Goal: Information Seeking & Learning: Learn about a topic

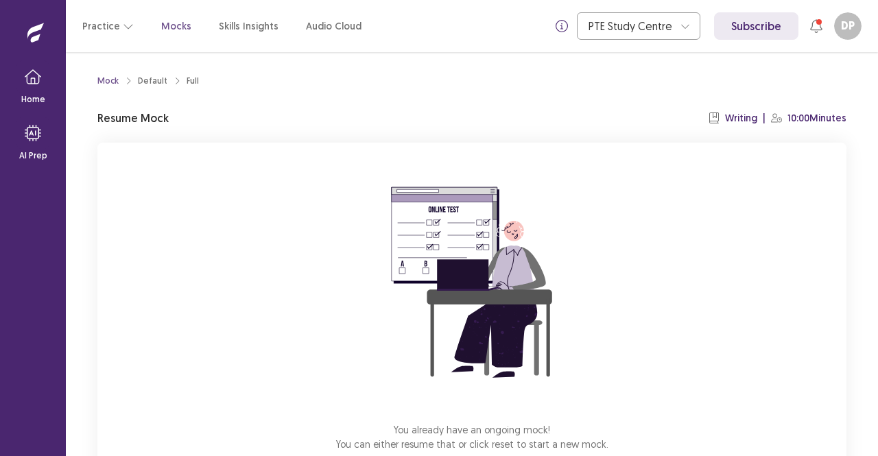
click at [855, 190] on div "Mock Default Full Resume Mock Writing | 10:00 Minutes You already have an ongoi…" at bounding box center [472, 297] width 782 height 490
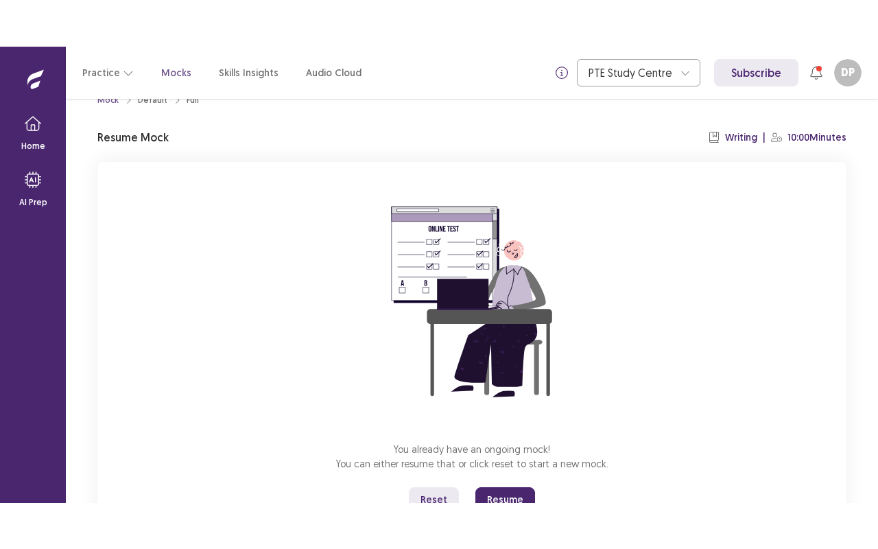
scroll to position [85, 0]
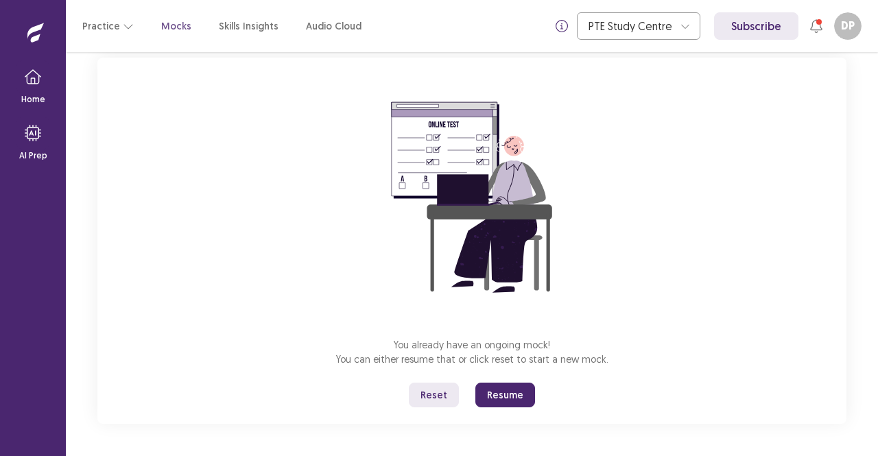
click at [511, 389] on button "Resume" at bounding box center [505, 395] width 60 height 25
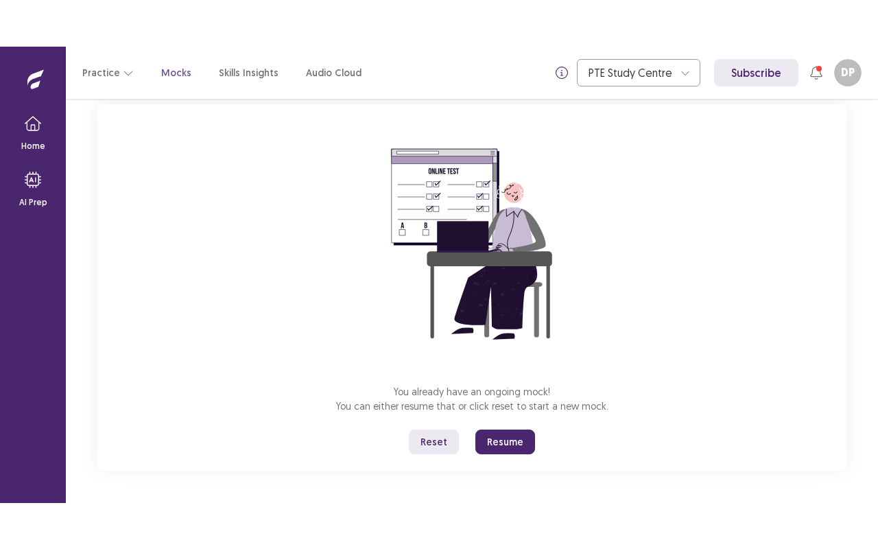
scroll to position [0, 0]
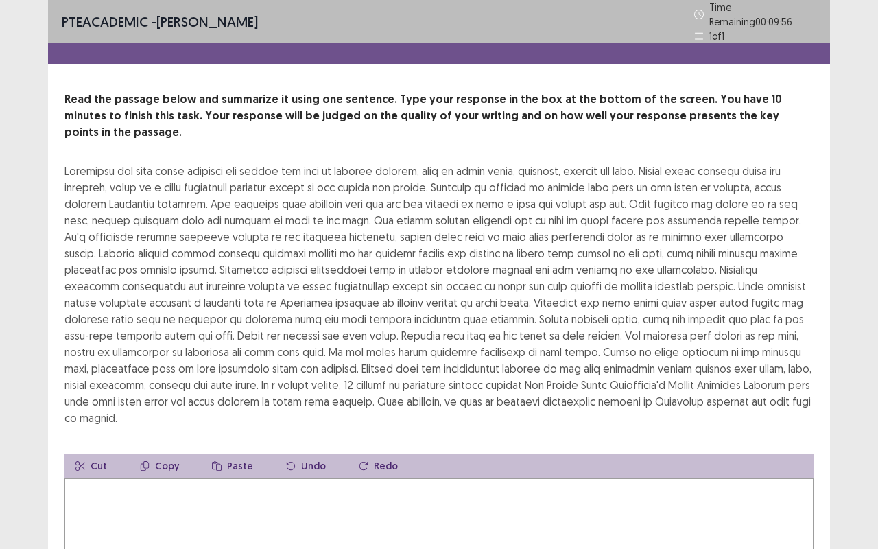
click at [125, 456] on textarea at bounding box center [438, 553] width 749 height 151
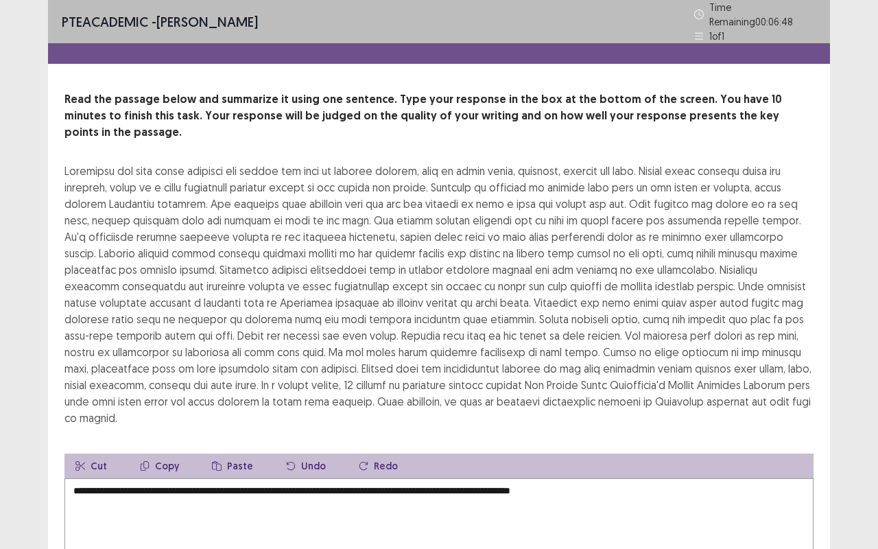
type textarea "**********"
click at [756, 232] on div at bounding box center [438, 294] width 749 height 263
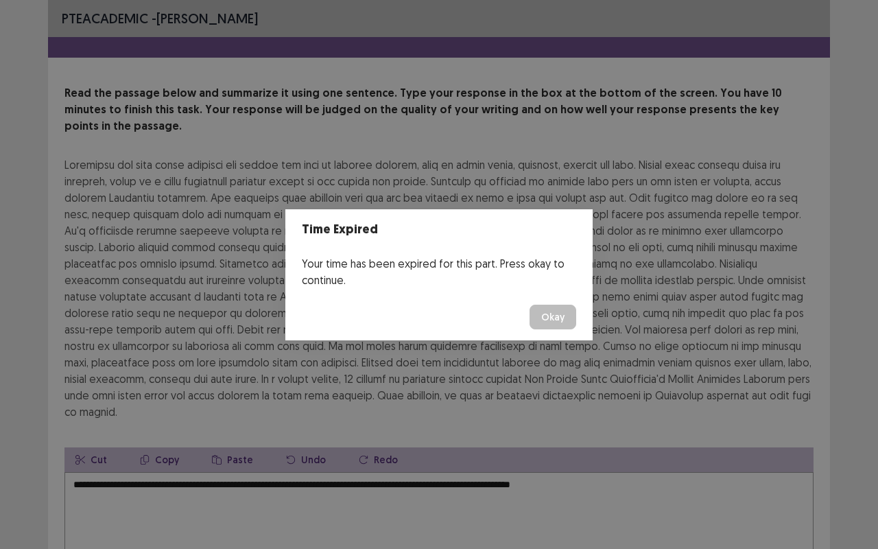
click at [547, 325] on button "Okay" at bounding box center [553, 317] width 47 height 25
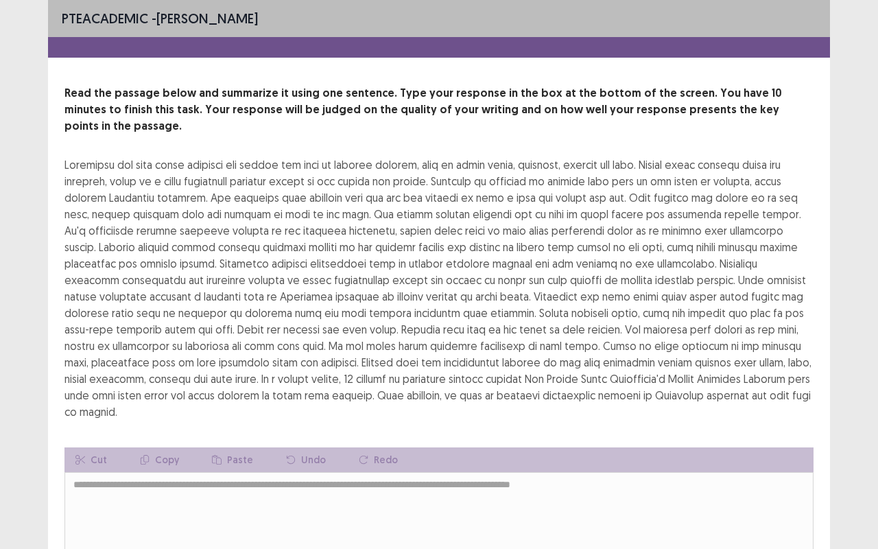
click at [818, 280] on div "**********" at bounding box center [439, 366] width 782 height 563
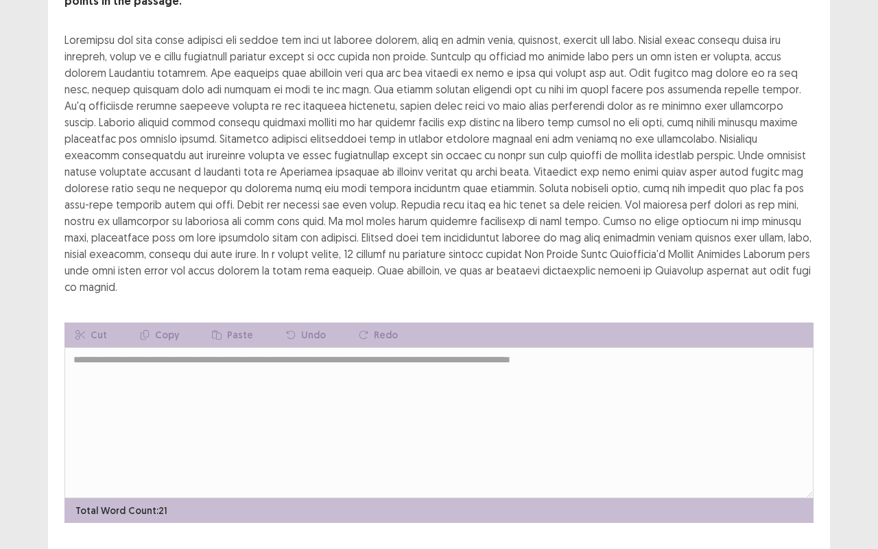
scroll to position [126, 0]
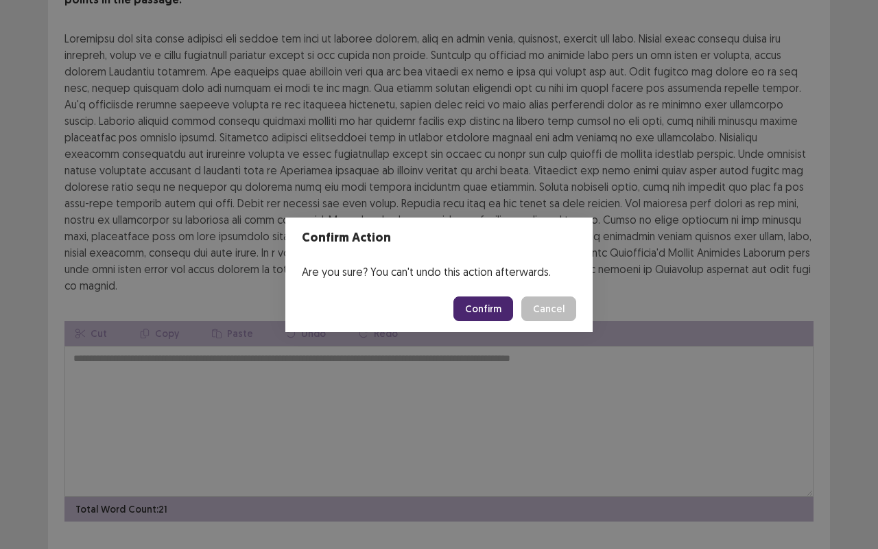
click at [541, 314] on button "Cancel" at bounding box center [548, 308] width 55 height 25
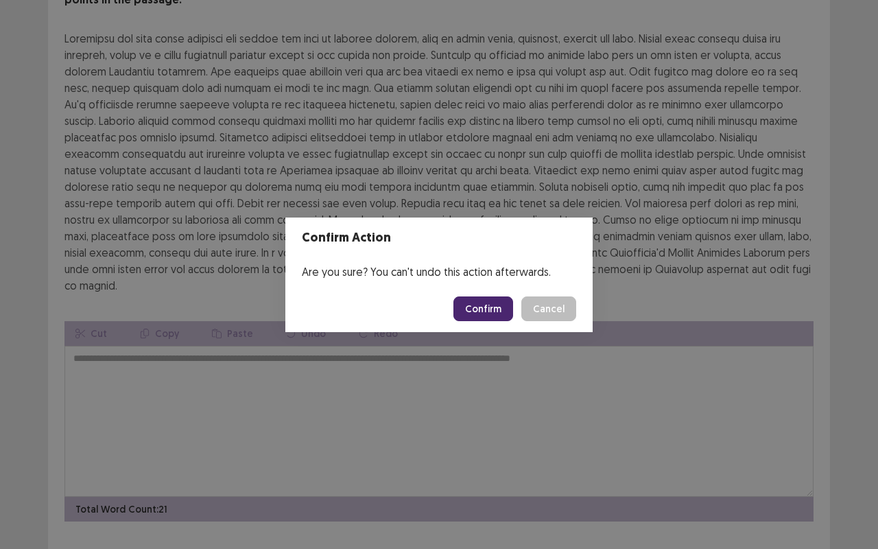
click at [506, 307] on button "Confirm" at bounding box center [483, 308] width 60 height 25
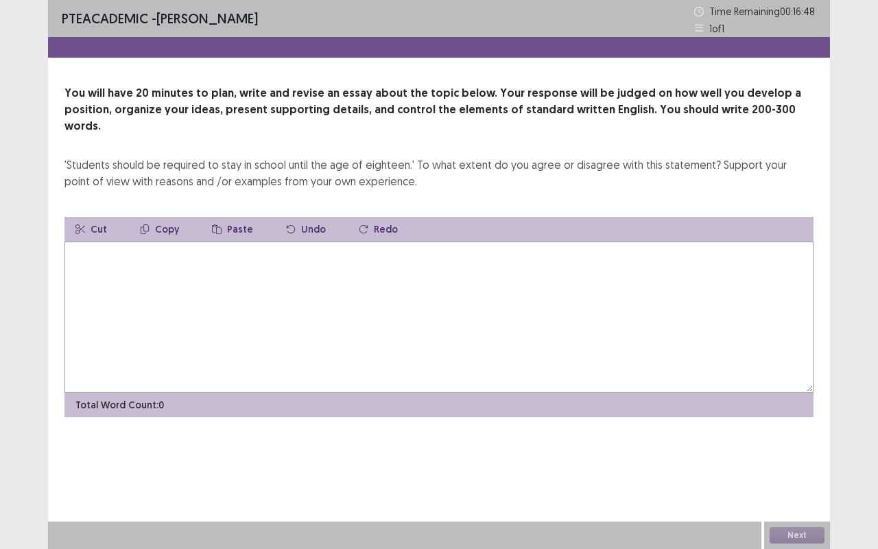
click at [418, 288] on textarea at bounding box center [438, 316] width 749 height 151
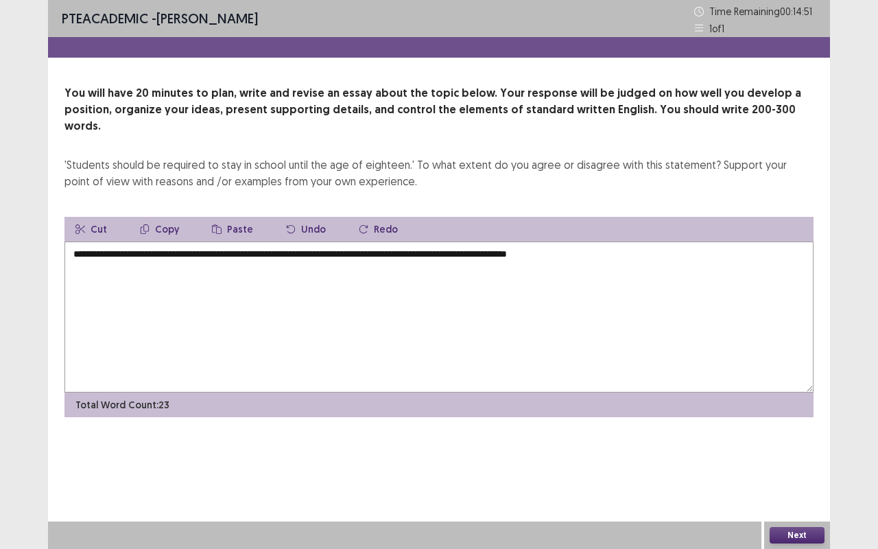
click at [561, 241] on textarea "**********" at bounding box center [438, 316] width 749 height 151
click at [602, 241] on textarea "**********" at bounding box center [438, 316] width 749 height 151
click at [383, 257] on textarea "**********" at bounding box center [438, 316] width 749 height 151
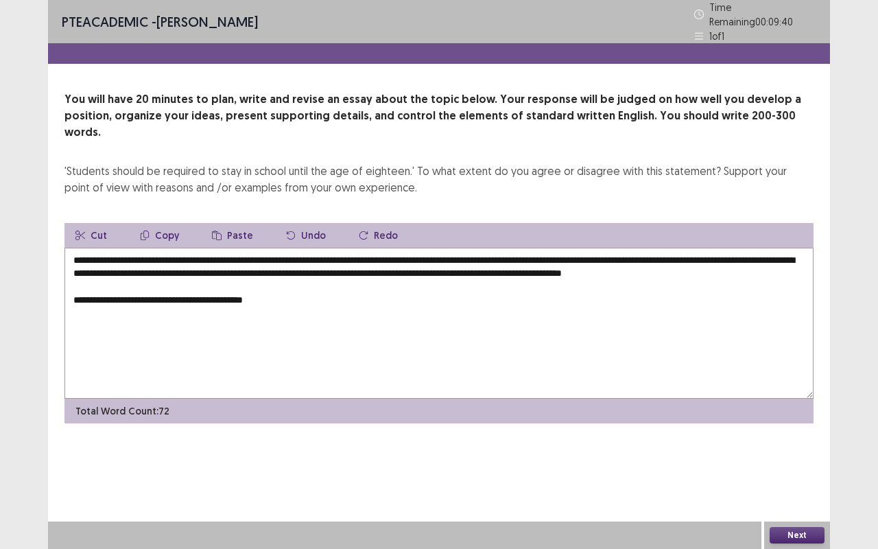
click at [173, 290] on textarea "**********" at bounding box center [438, 323] width 749 height 151
click at [316, 294] on textarea "**********" at bounding box center [438, 323] width 749 height 151
click at [519, 297] on textarea "**********" at bounding box center [438, 323] width 749 height 151
click at [637, 288] on textarea "**********" at bounding box center [438, 323] width 749 height 151
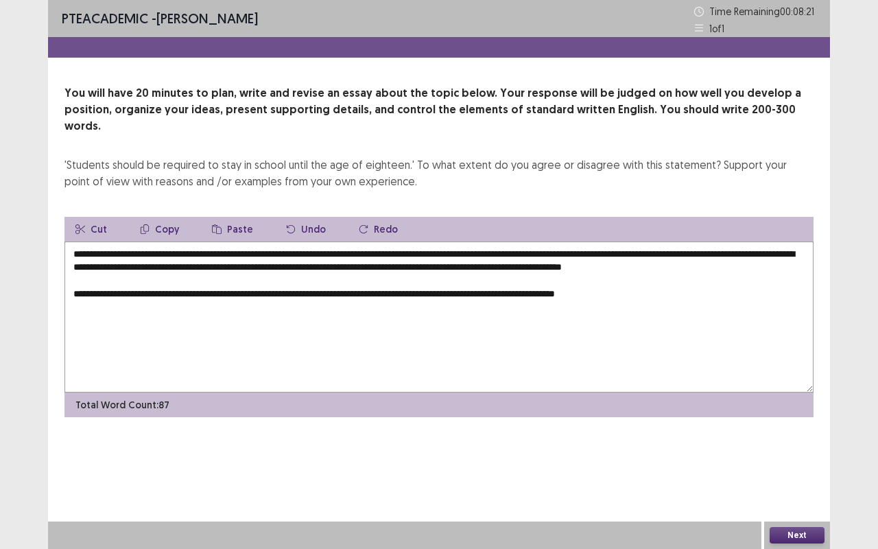
click at [675, 292] on textarea "**********" at bounding box center [438, 316] width 749 height 151
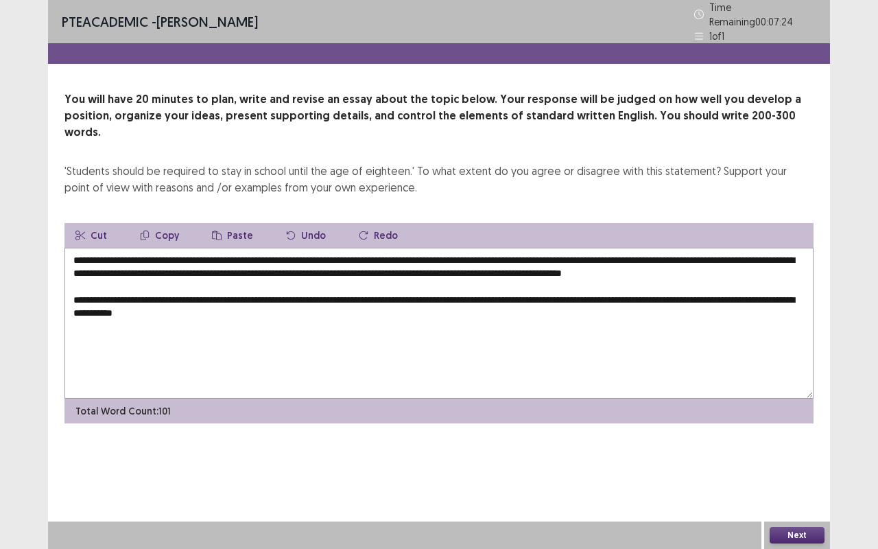
click at [536, 346] on textarea "**********" at bounding box center [438, 323] width 749 height 151
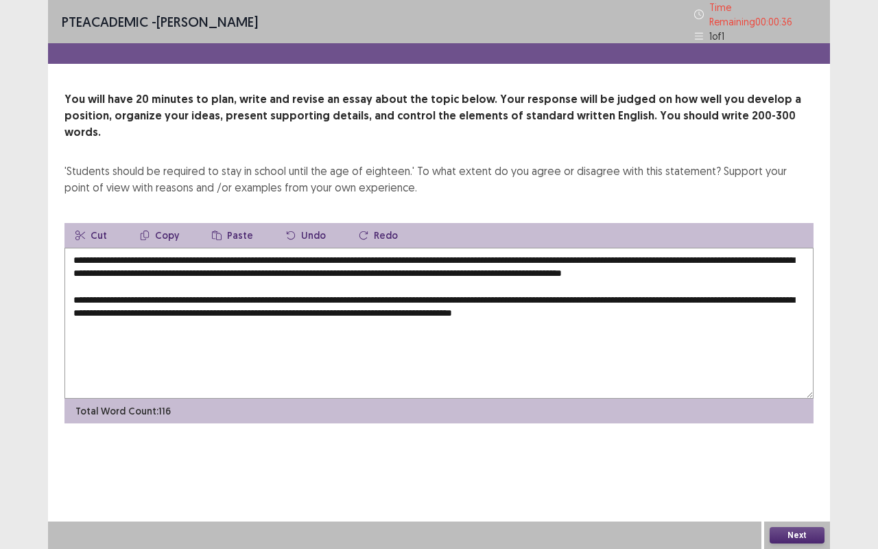
click at [205, 248] on textarea "**********" at bounding box center [438, 323] width 749 height 151
drag, startPoint x: 205, startPoint y: 237, endPoint x: 366, endPoint y: 239, distance: 161.2
click at [366, 248] on textarea "**********" at bounding box center [438, 323] width 749 height 151
click at [163, 223] on button "Copy" at bounding box center [159, 235] width 61 height 25
click at [698, 309] on textarea "**********" at bounding box center [438, 323] width 749 height 151
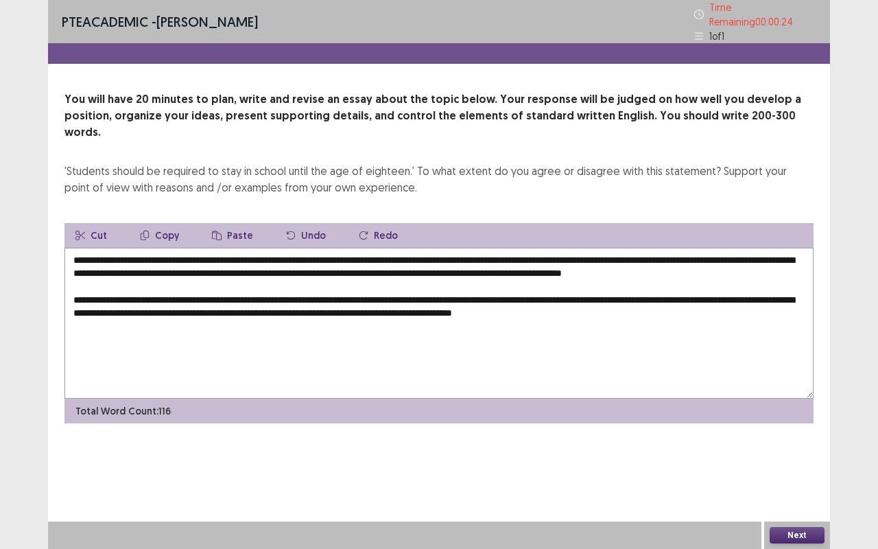
click at [236, 223] on button "Paste" at bounding box center [232, 235] width 63 height 25
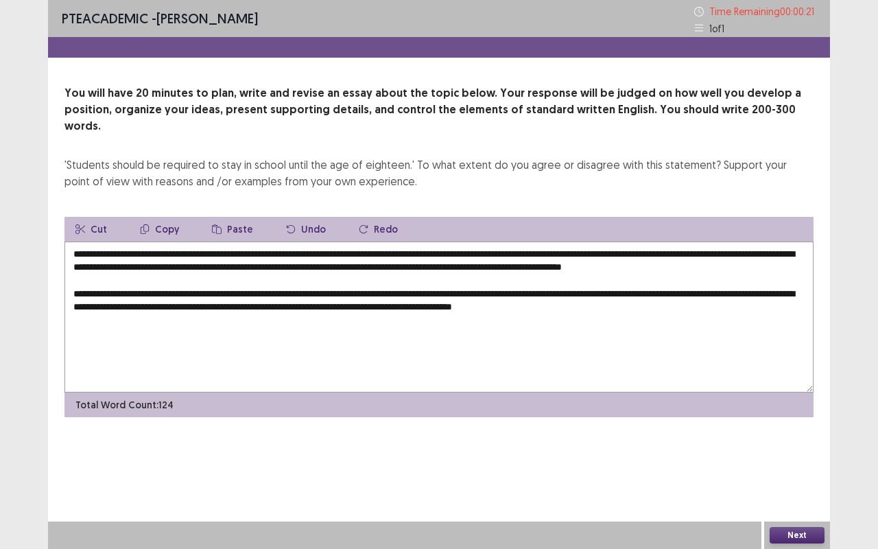
click at [714, 303] on textarea "**********" at bounding box center [438, 316] width 749 height 151
click at [156, 324] on textarea "**********" at bounding box center [438, 316] width 749 height 151
type textarea "**********"
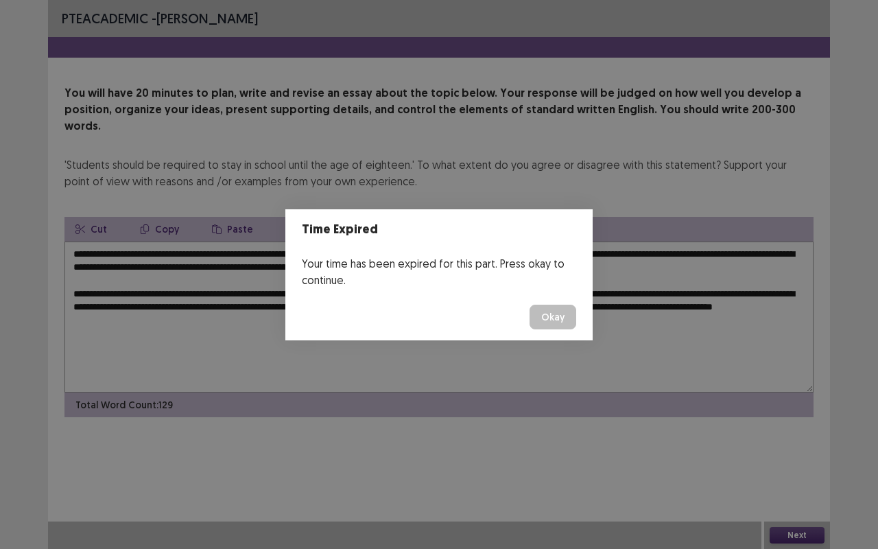
click at [557, 330] on footer "Okay" at bounding box center [438, 317] width 307 height 47
click at [799, 456] on div "Time Expired Your time has been expired for this part. Press okay to continue. …" at bounding box center [439, 274] width 878 height 549
click at [557, 314] on button "Okay" at bounding box center [553, 317] width 47 height 25
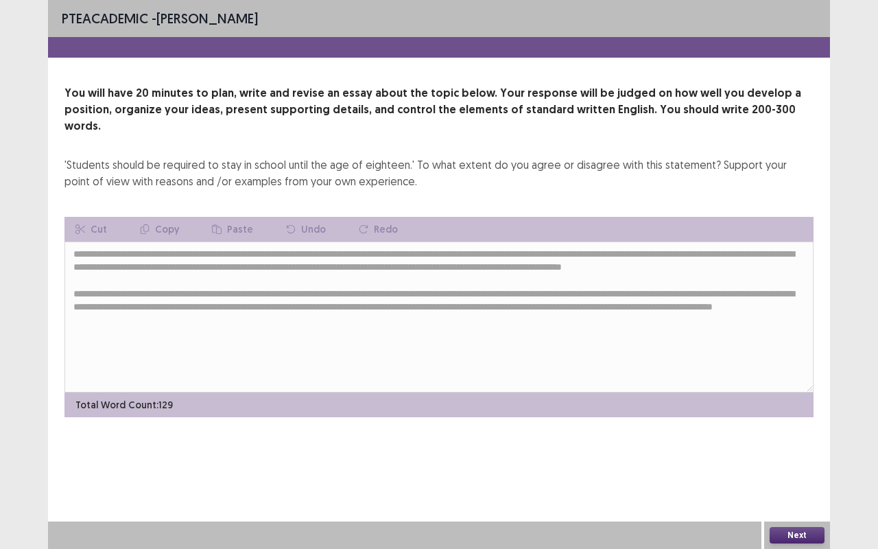
click at [804, 456] on button "Next" at bounding box center [797, 535] width 55 height 16
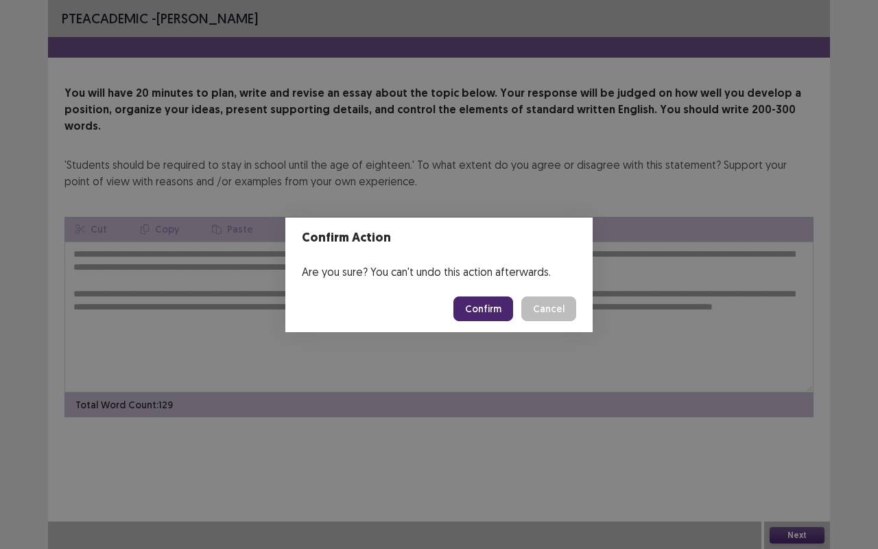
click at [472, 308] on button "Confirm" at bounding box center [483, 308] width 60 height 25
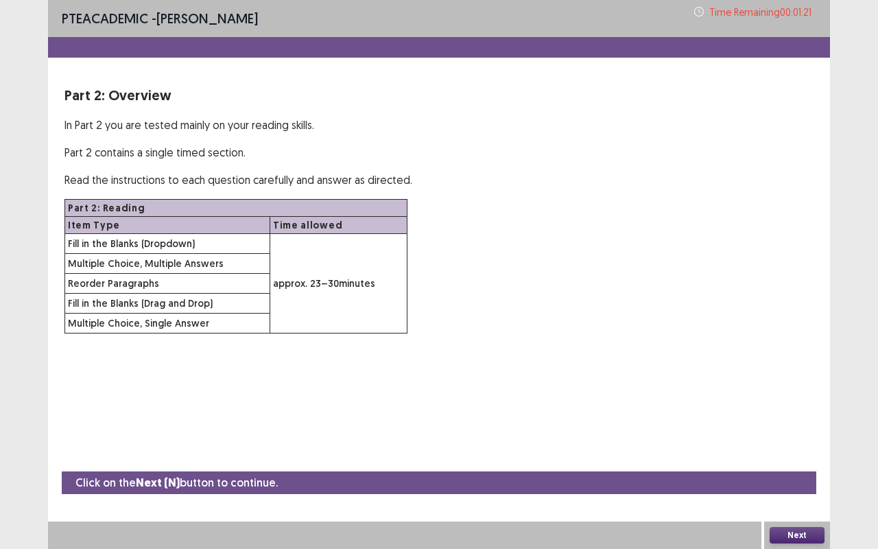
click at [785, 456] on button "Next" at bounding box center [797, 535] width 55 height 16
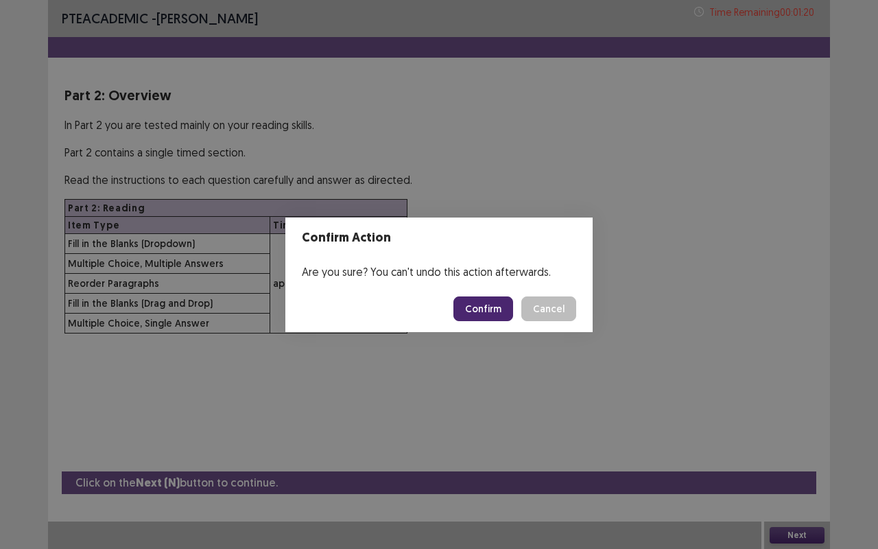
click at [486, 300] on button "Confirm" at bounding box center [483, 308] width 60 height 25
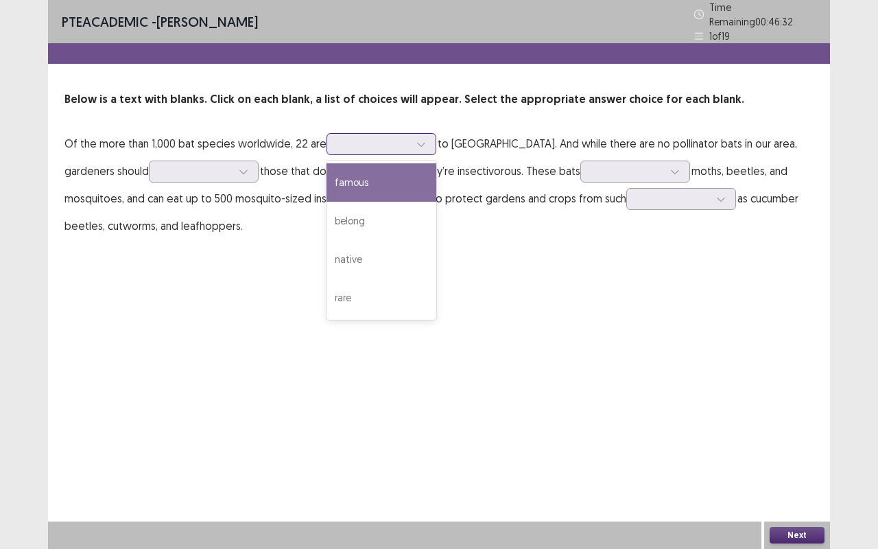
click at [421, 139] on icon at bounding box center [421, 144] width 10 height 10
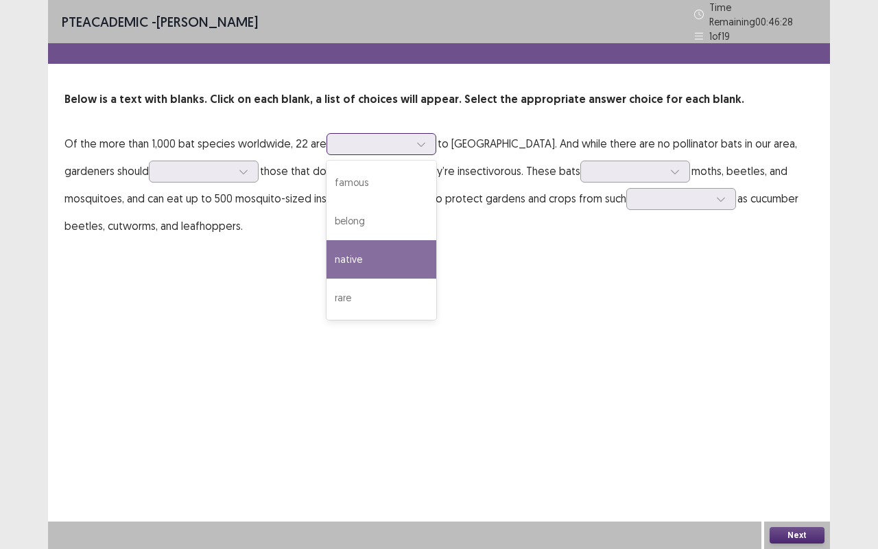
click at [386, 252] on div "native" at bounding box center [382, 259] width 110 height 38
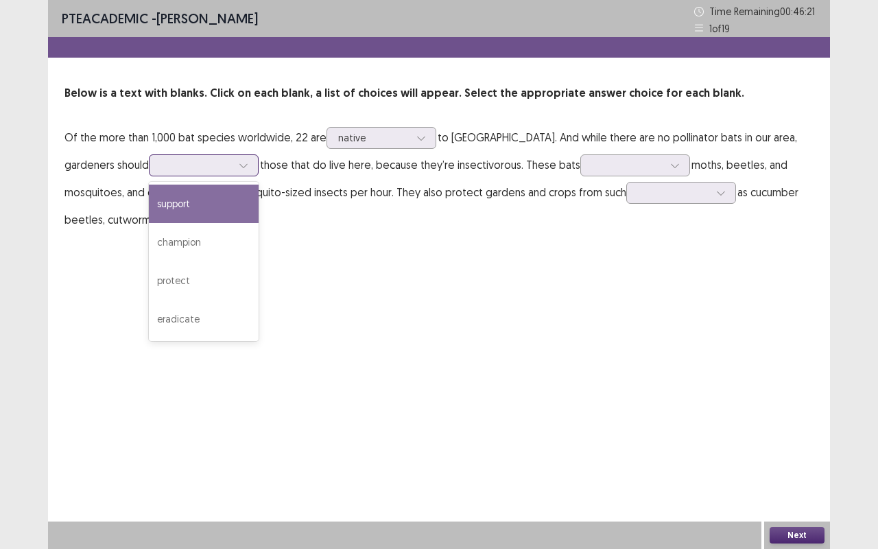
click at [233, 169] on div at bounding box center [243, 165] width 21 height 21
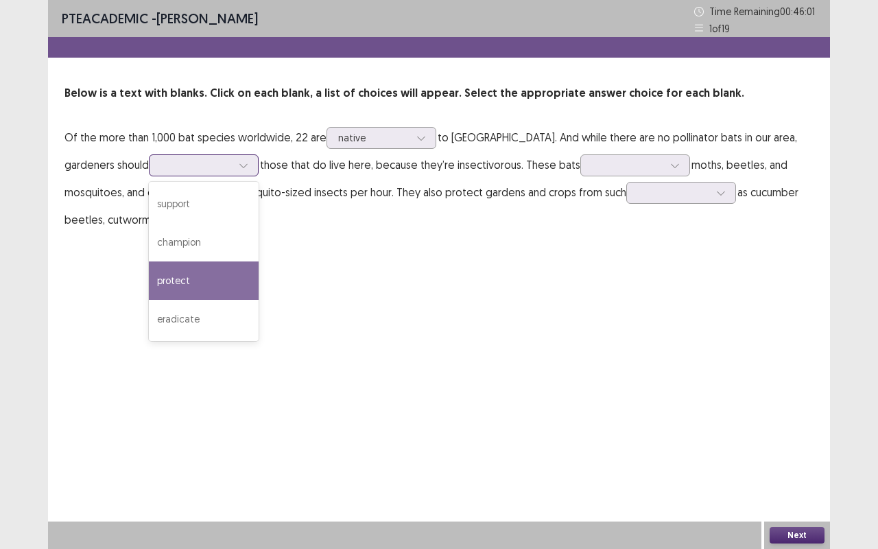
click at [149, 284] on div "protect" at bounding box center [204, 280] width 110 height 38
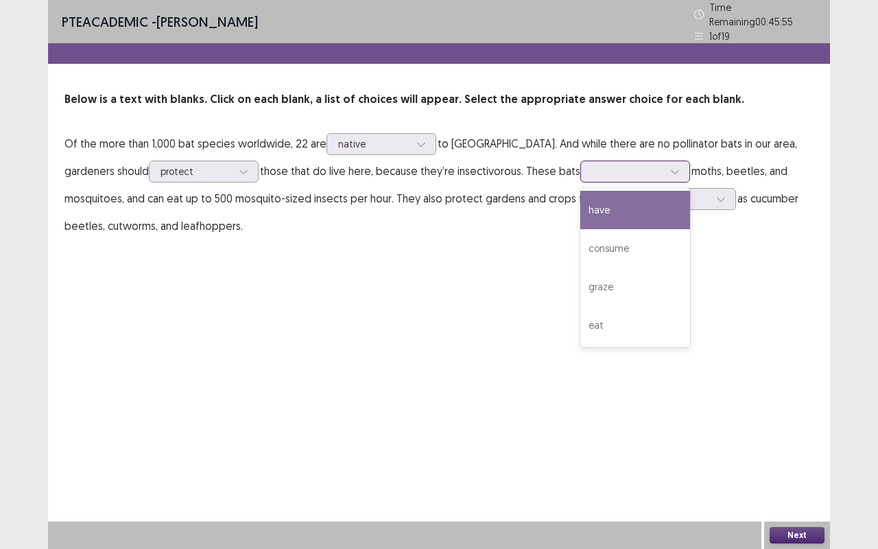
click at [670, 167] on icon at bounding box center [675, 172] width 10 height 10
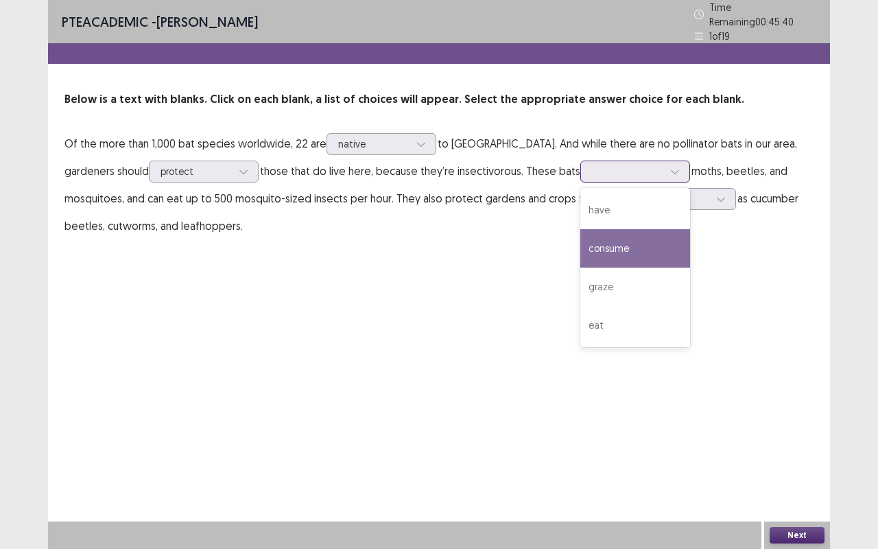
click at [580, 243] on div "consume" at bounding box center [635, 248] width 110 height 38
click at [670, 167] on icon at bounding box center [675, 172] width 10 height 10
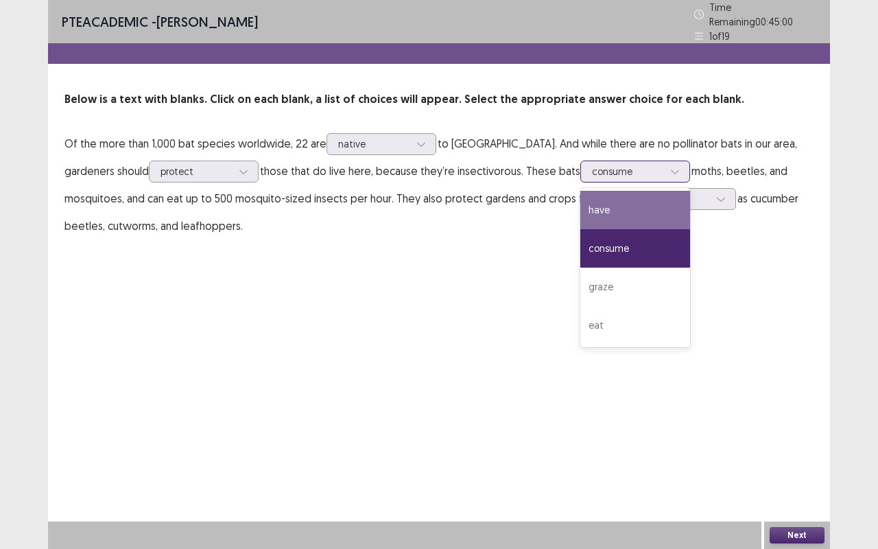
click at [580, 200] on div "have" at bounding box center [635, 210] width 110 height 38
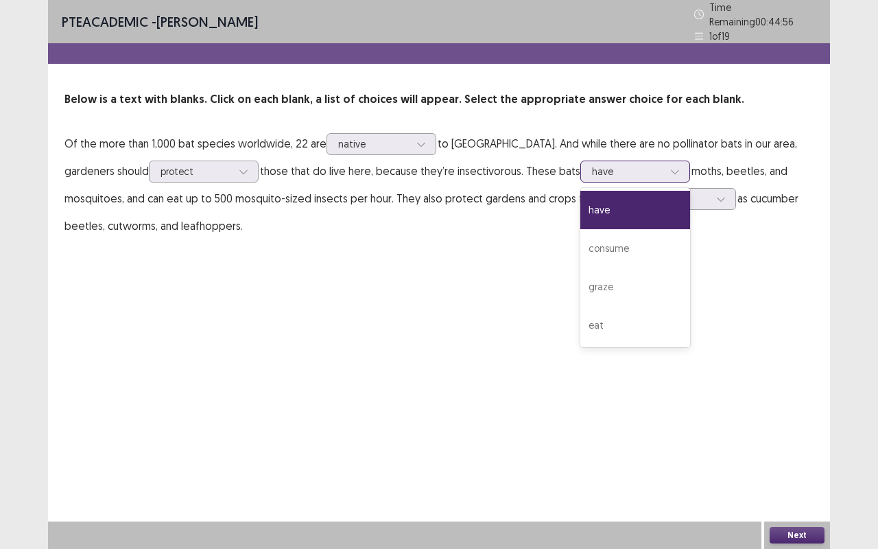
click at [670, 167] on icon at bounding box center [675, 172] width 10 height 10
click at [580, 280] on div "graze" at bounding box center [635, 287] width 110 height 38
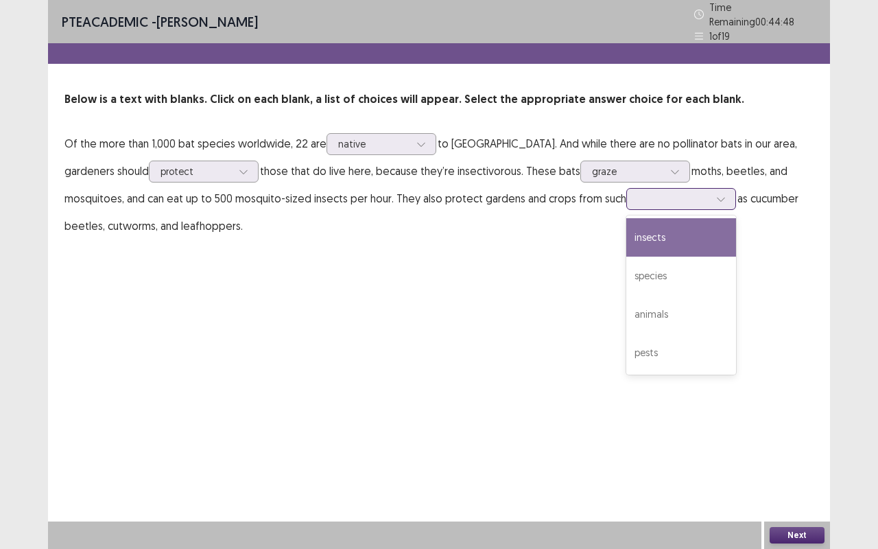
click at [711, 189] on div at bounding box center [721, 199] width 21 height 21
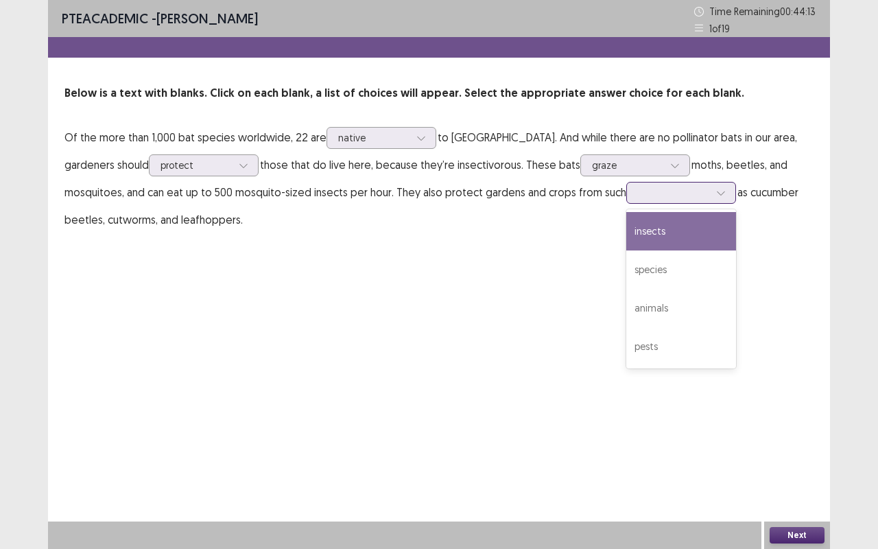
click at [626, 224] on div "insects" at bounding box center [681, 231] width 110 height 38
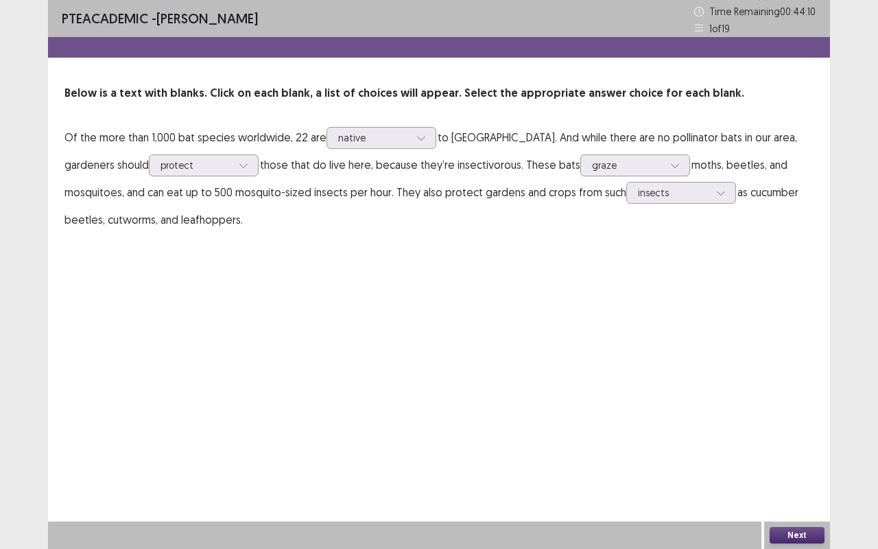
click at [806, 456] on button "Next" at bounding box center [797, 535] width 55 height 16
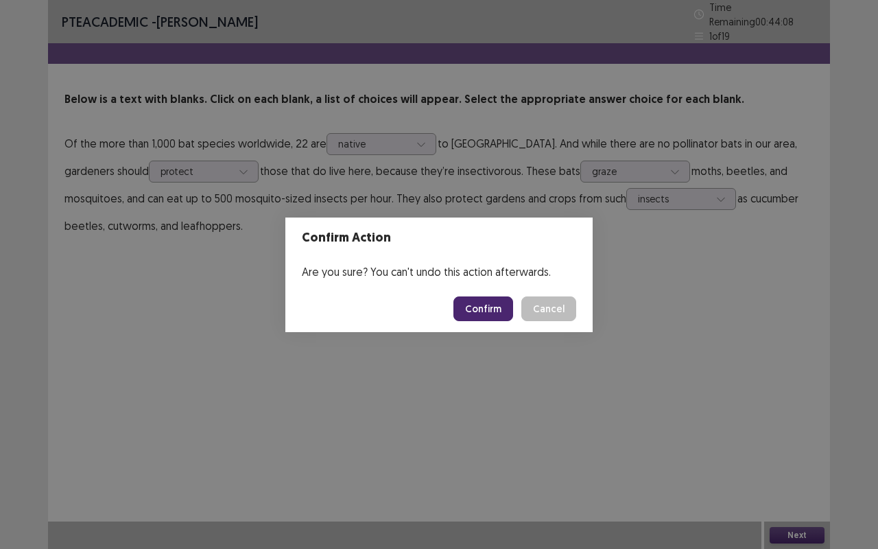
click at [482, 305] on button "Confirm" at bounding box center [483, 308] width 60 height 25
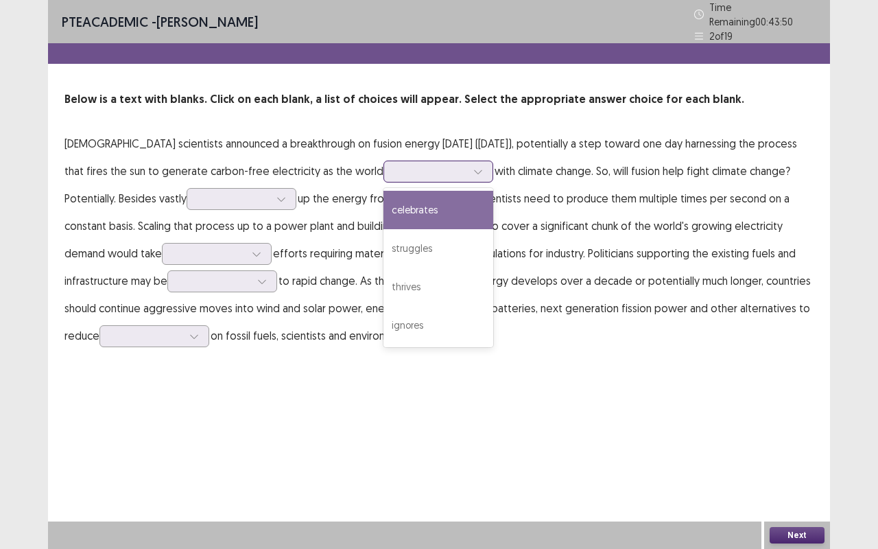
click at [468, 165] on div at bounding box center [478, 171] width 21 height 21
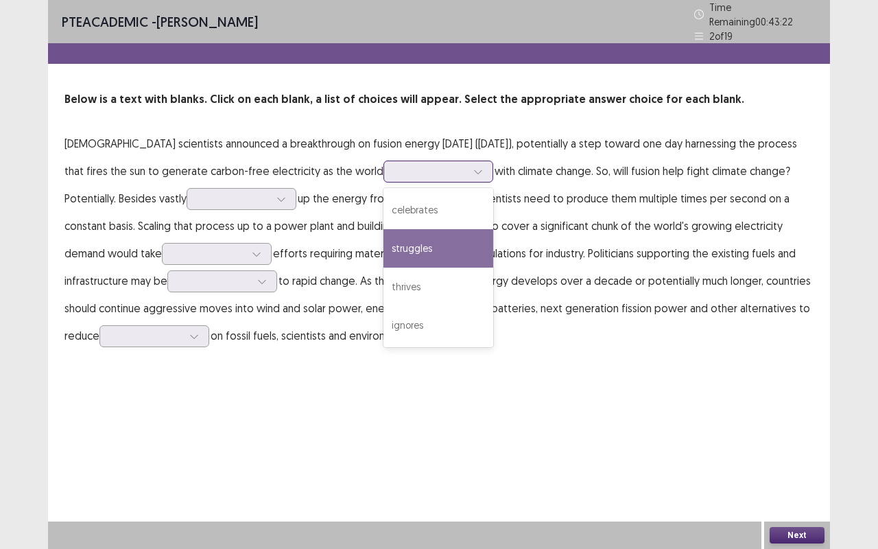
click at [384, 237] on div "struggles" at bounding box center [439, 248] width 110 height 38
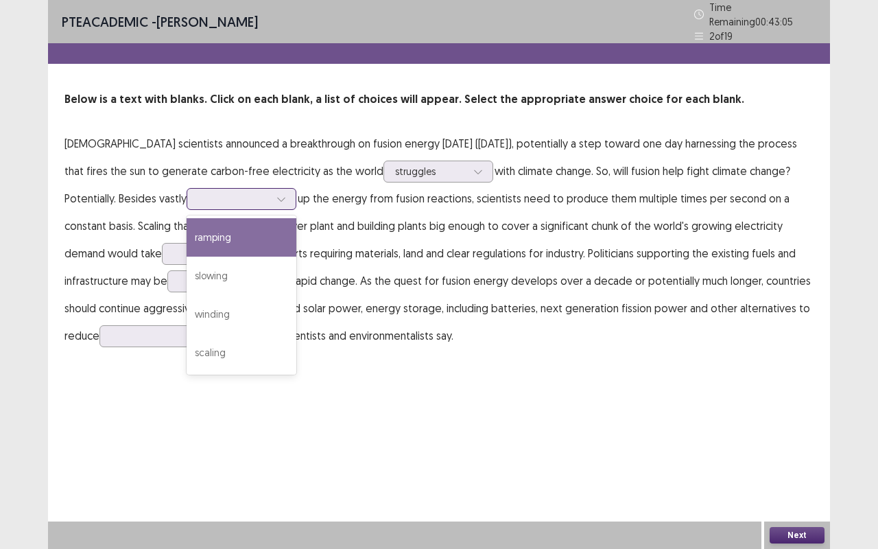
click at [276, 194] on icon at bounding box center [281, 199] width 10 height 10
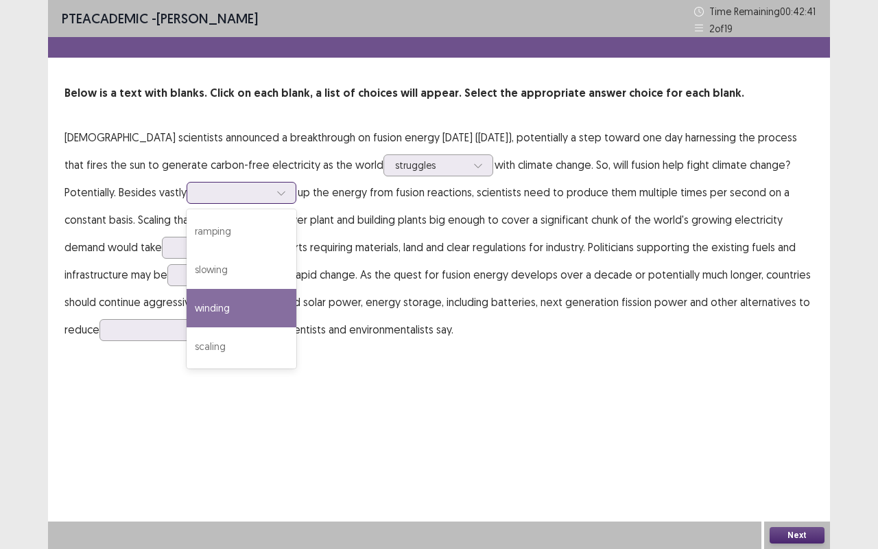
click at [187, 307] on div "winding" at bounding box center [242, 308] width 110 height 38
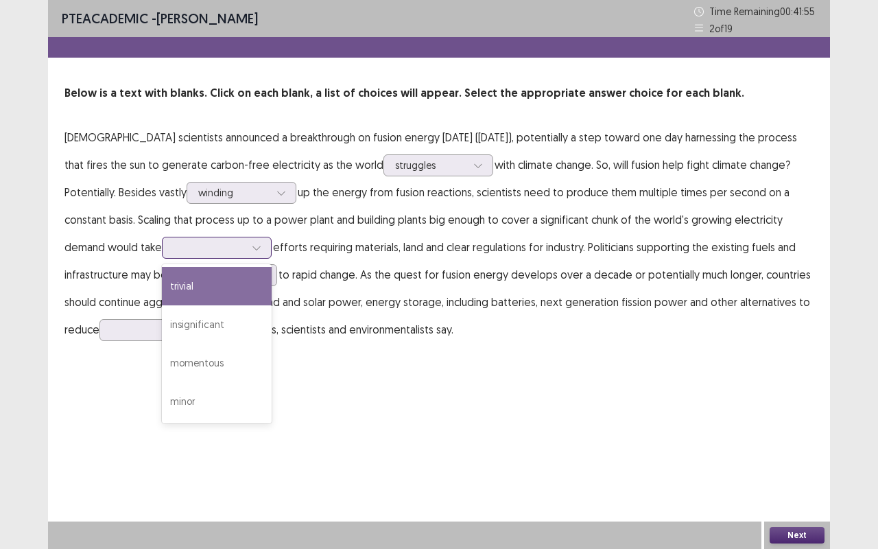
click at [252, 244] on icon at bounding box center [257, 248] width 10 height 10
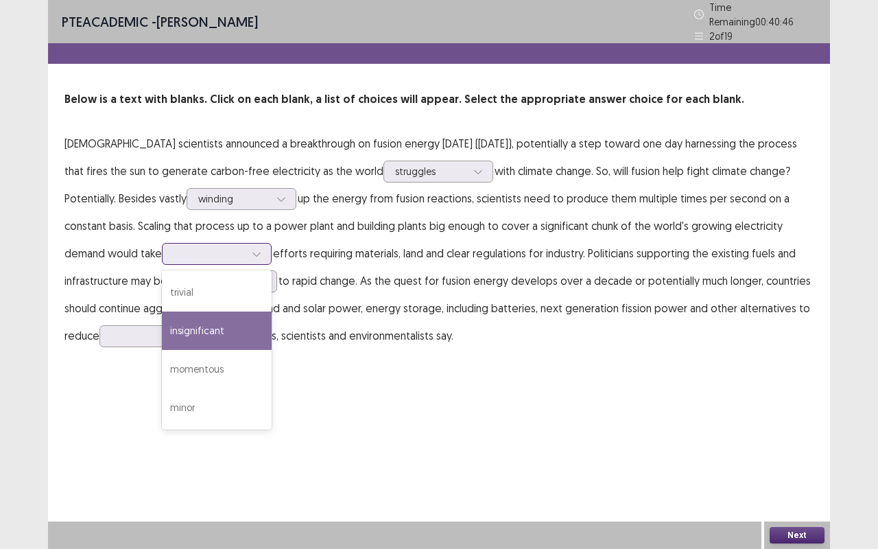
click at [162, 322] on div "insignificant" at bounding box center [217, 330] width 110 height 38
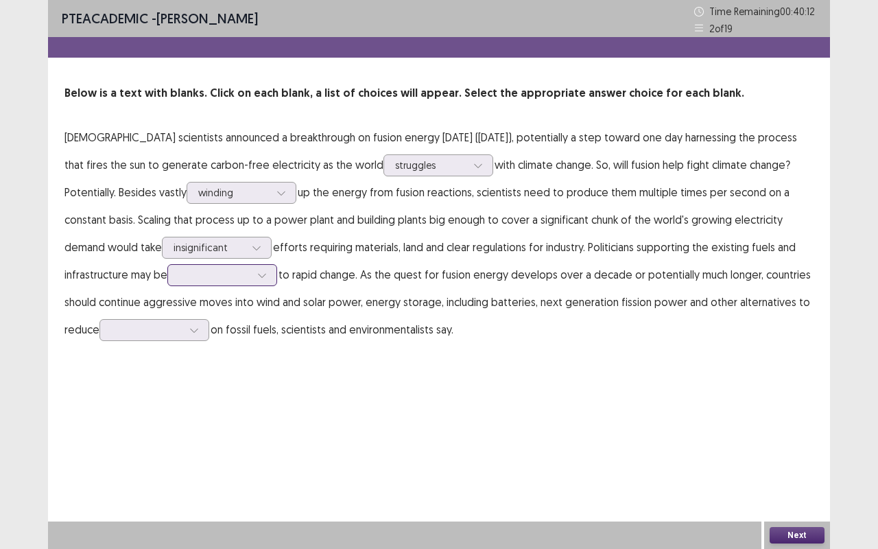
click at [257, 279] on icon at bounding box center [262, 275] width 10 height 10
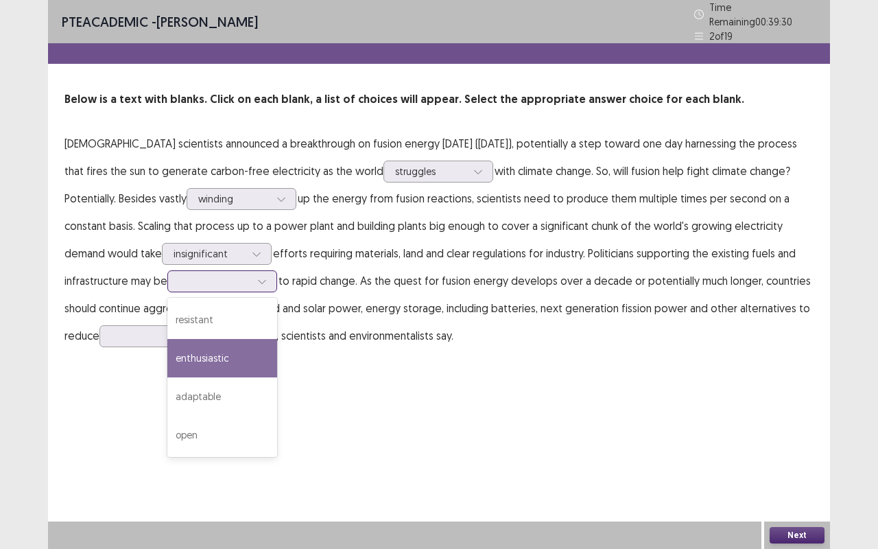
click at [167, 339] on div "enthusiastic" at bounding box center [222, 358] width 110 height 38
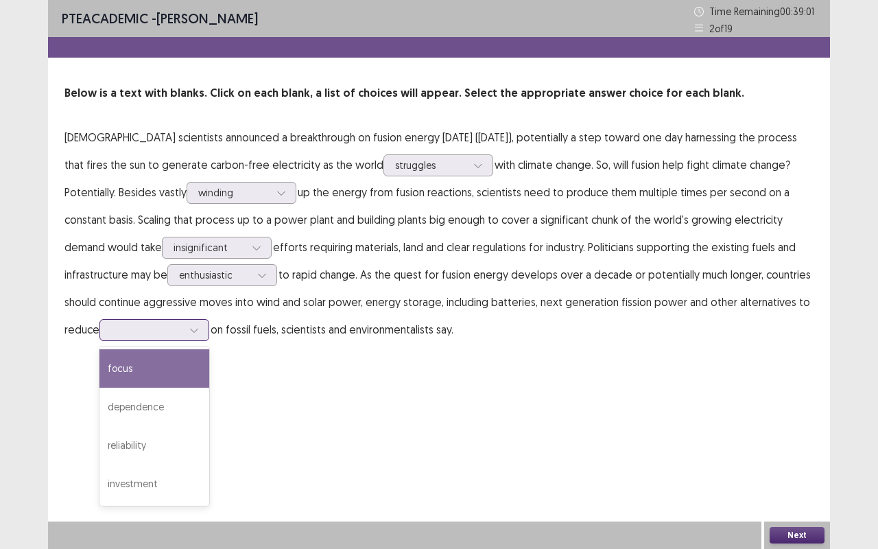
click at [189, 333] on icon at bounding box center [194, 330] width 10 height 10
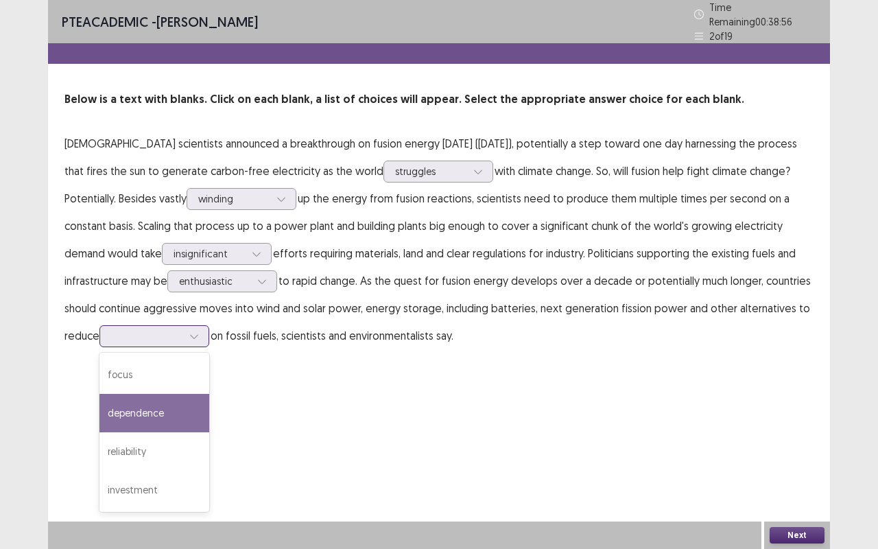
click at [120, 421] on div "dependence" at bounding box center [154, 413] width 110 height 38
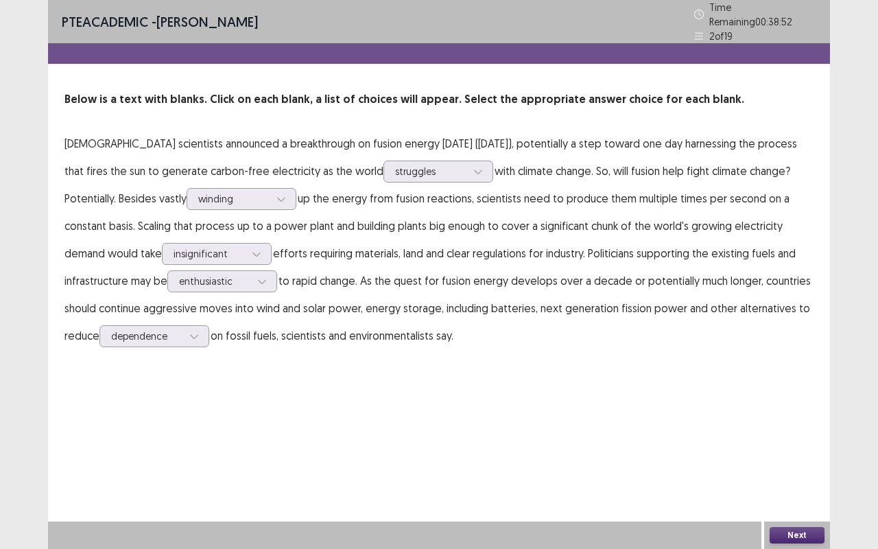
click at [794, 456] on button "Next" at bounding box center [797, 535] width 55 height 16
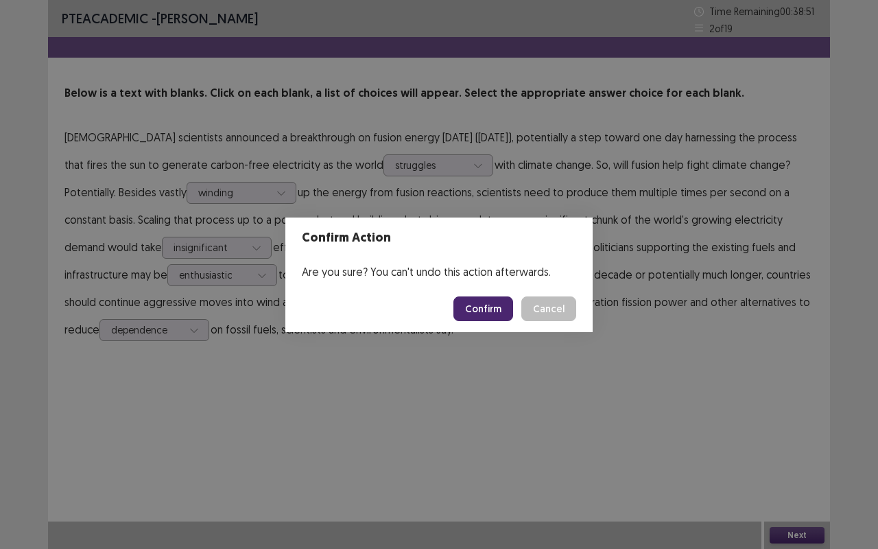
click at [484, 311] on button "Confirm" at bounding box center [483, 308] width 60 height 25
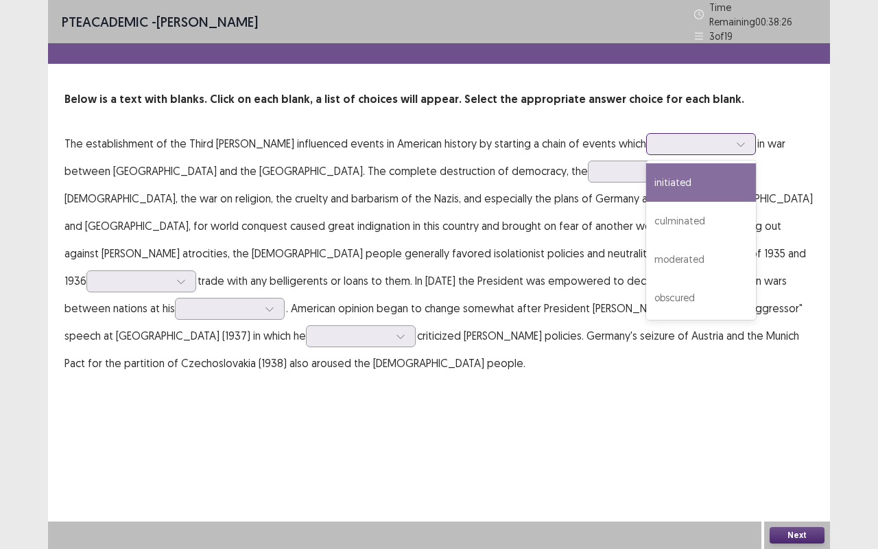
click at [736, 140] on icon at bounding box center [741, 144] width 10 height 10
click at [671, 166] on div "initiated" at bounding box center [701, 182] width 110 height 38
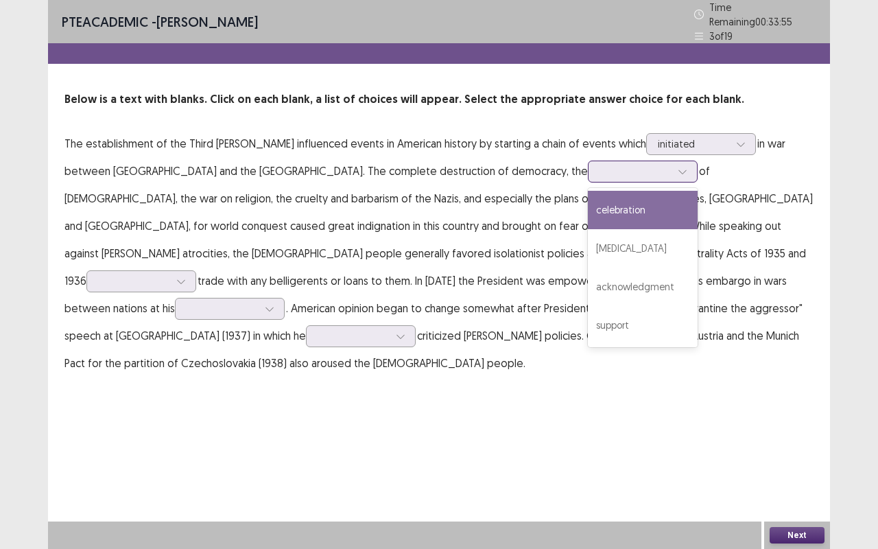
click at [678, 167] on icon at bounding box center [683, 172] width 10 height 10
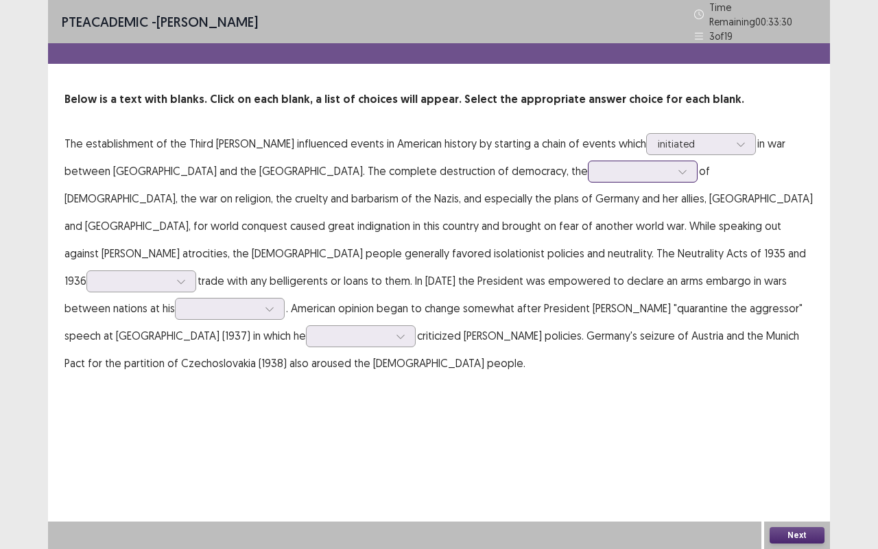
click at [678, 167] on icon at bounding box center [683, 172] width 10 height 10
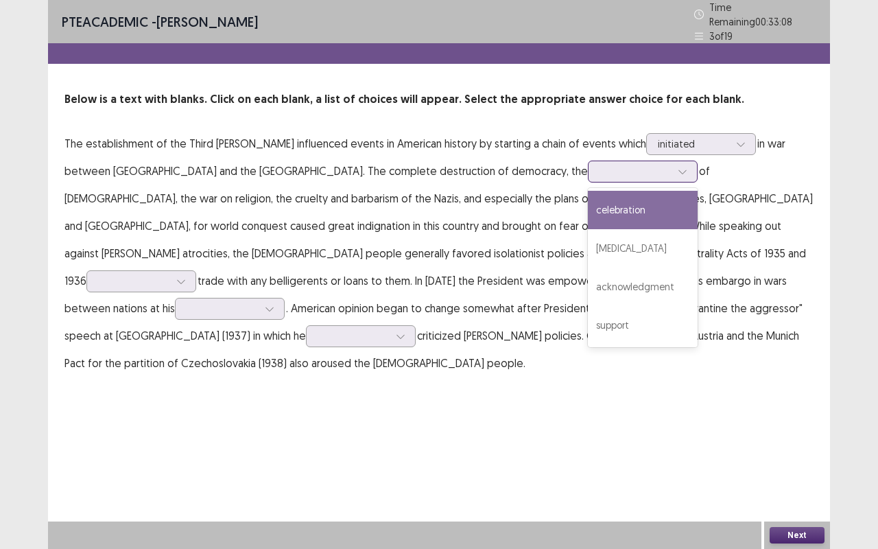
click at [678, 167] on icon at bounding box center [683, 172] width 10 height 10
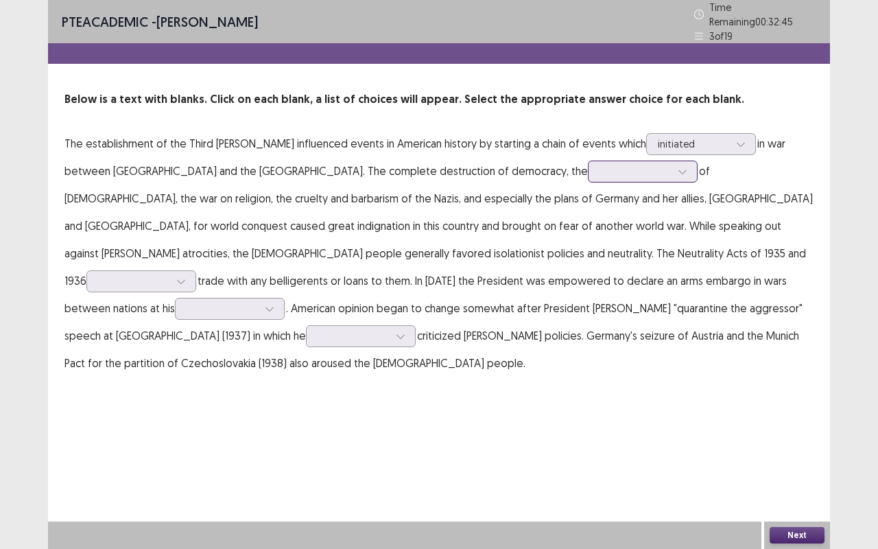
click at [678, 167] on icon at bounding box center [683, 172] width 10 height 10
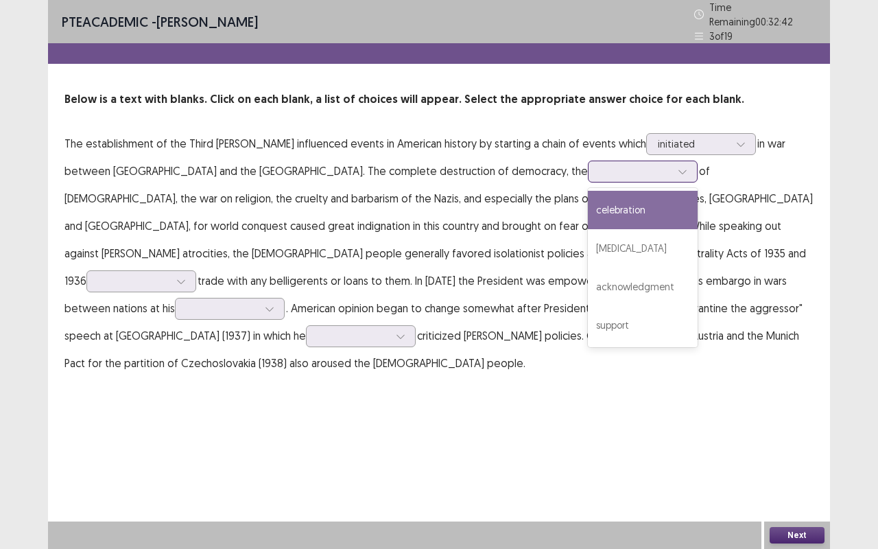
click at [678, 167] on icon at bounding box center [683, 172] width 10 height 10
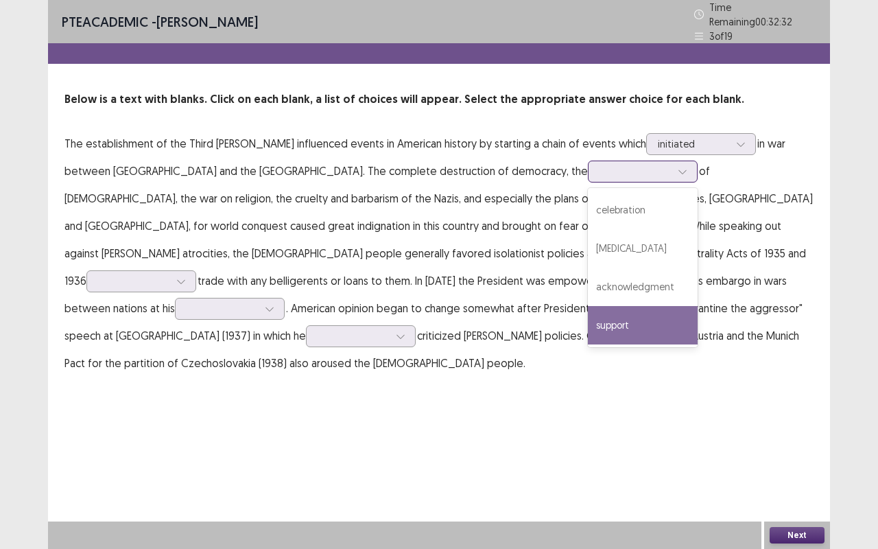
click at [588, 316] on div "support" at bounding box center [643, 325] width 110 height 38
click at [678, 167] on icon at bounding box center [683, 172] width 10 height 10
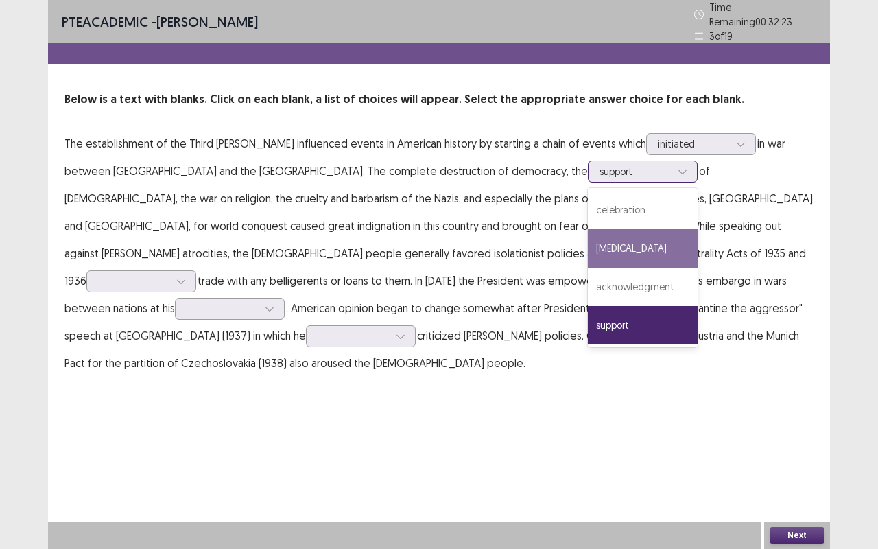
click at [588, 248] on div "[MEDICAL_DATA]" at bounding box center [643, 248] width 110 height 38
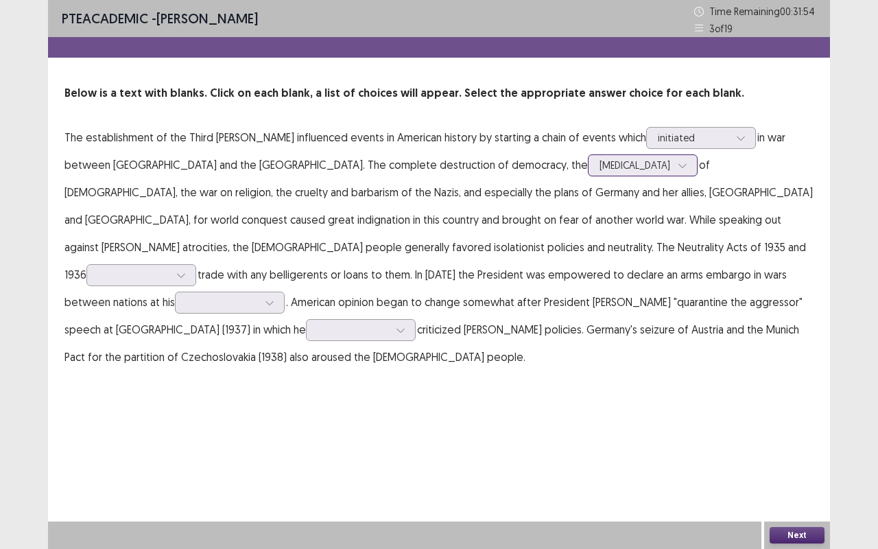
click at [678, 165] on icon at bounding box center [683, 166] width 10 height 10
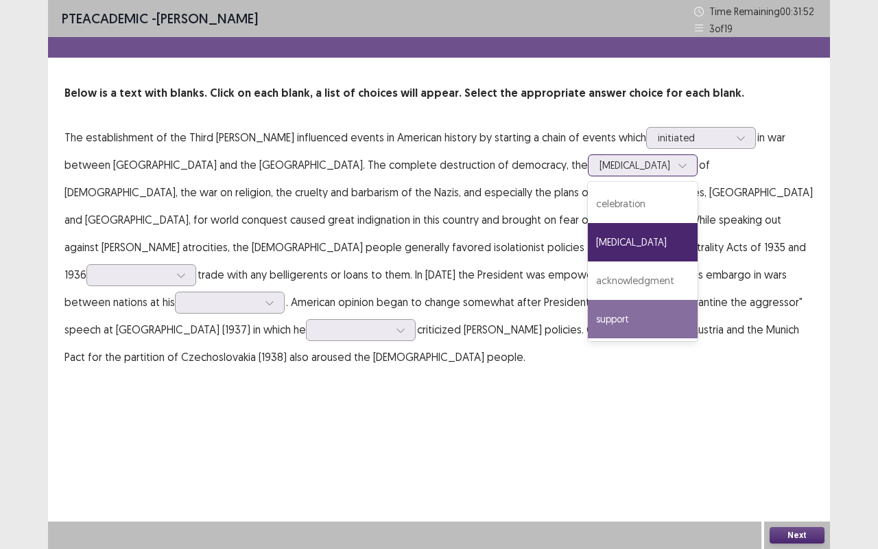
click at [588, 320] on div "support" at bounding box center [643, 319] width 110 height 38
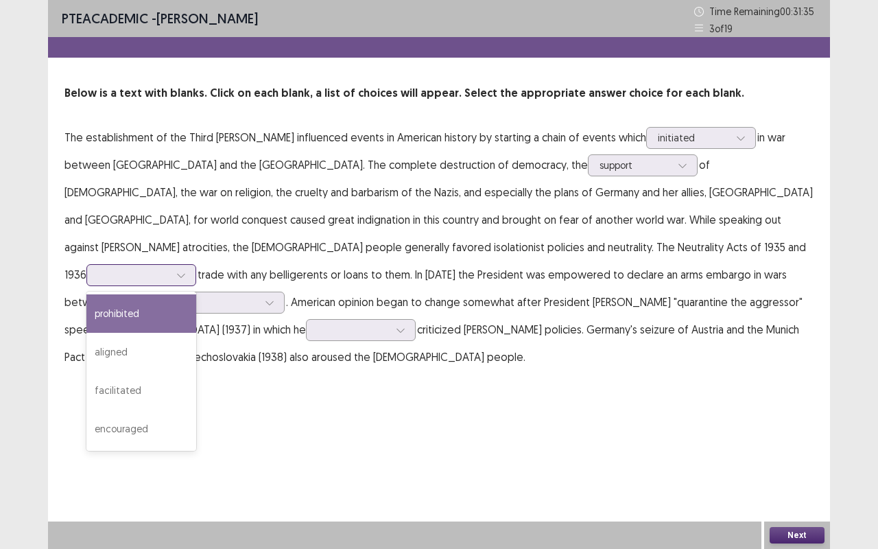
click at [186, 270] on icon at bounding box center [181, 275] width 10 height 10
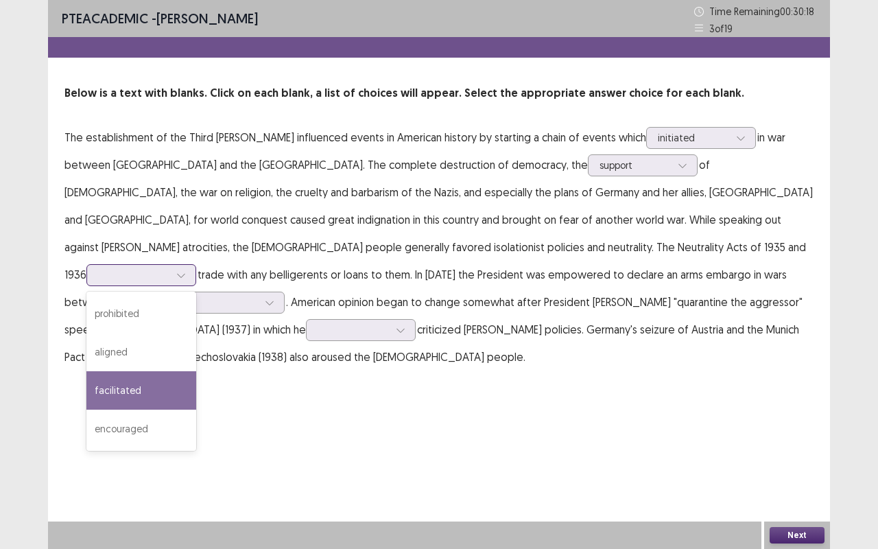
click at [196, 371] on div "facilitated" at bounding box center [141, 390] width 110 height 38
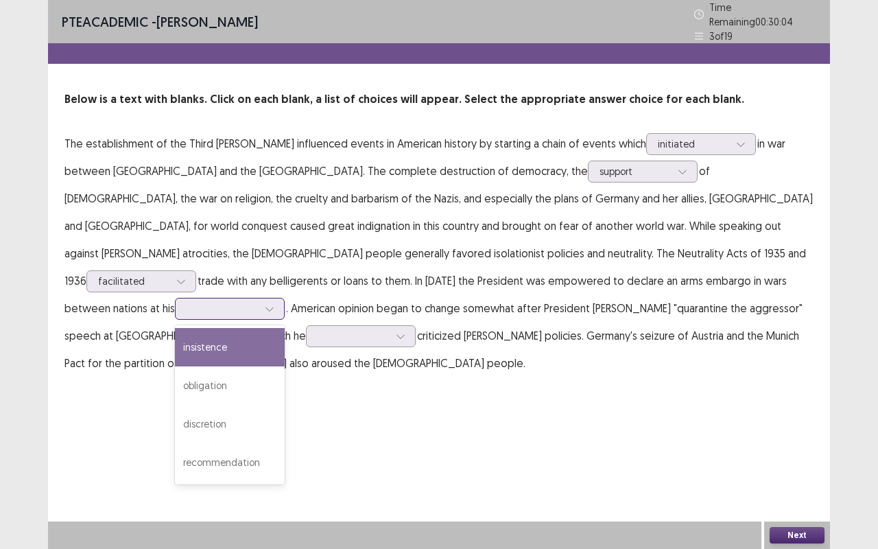
click at [274, 304] on icon at bounding box center [270, 309] width 10 height 10
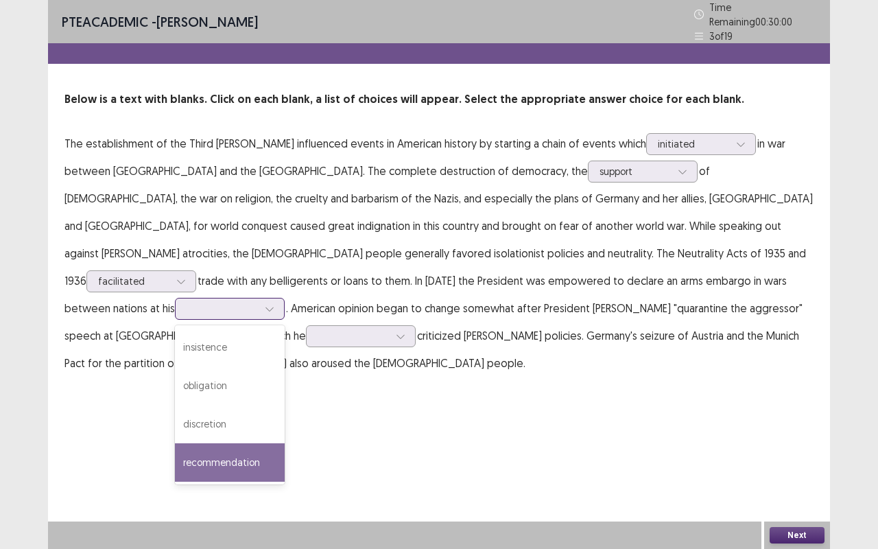
click at [285, 443] on div "recommendation" at bounding box center [230, 462] width 110 height 38
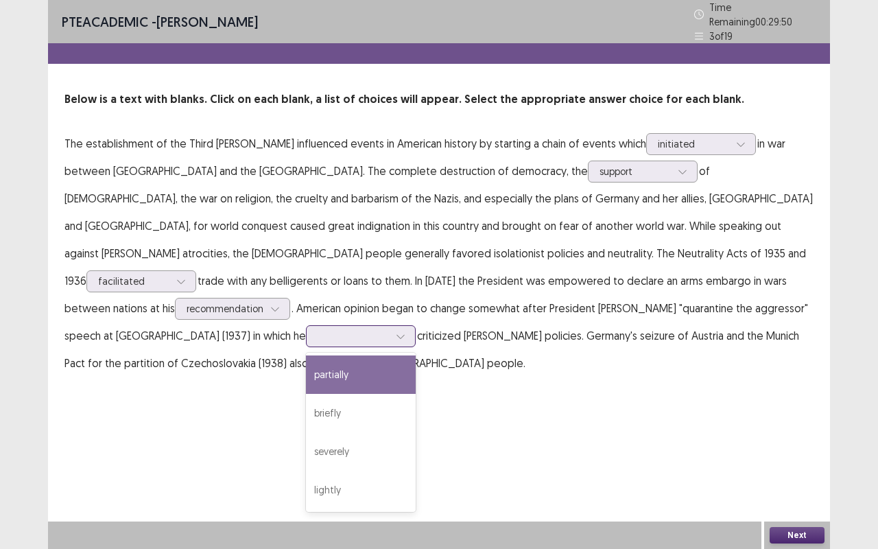
click at [416, 325] on div at bounding box center [361, 336] width 110 height 22
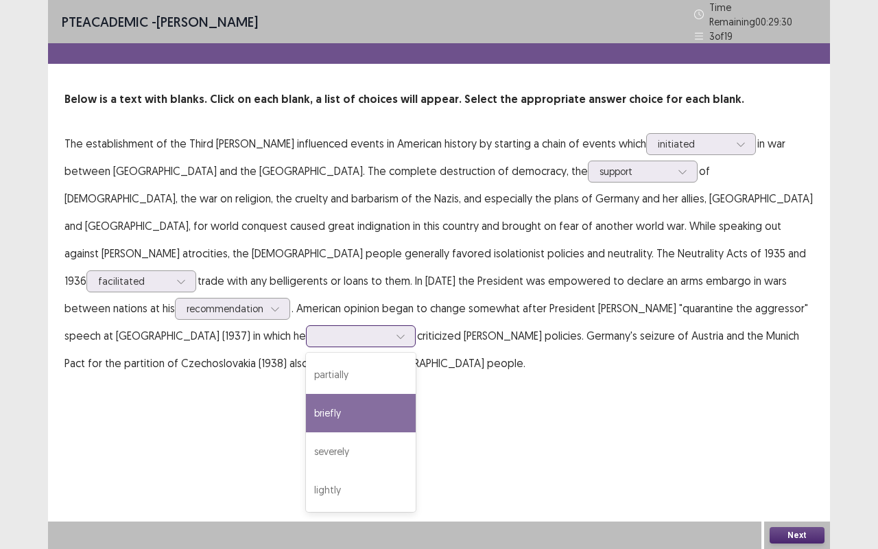
click at [342, 394] on div "briefly" at bounding box center [361, 413] width 110 height 38
click at [405, 331] on icon at bounding box center [401, 336] width 10 height 10
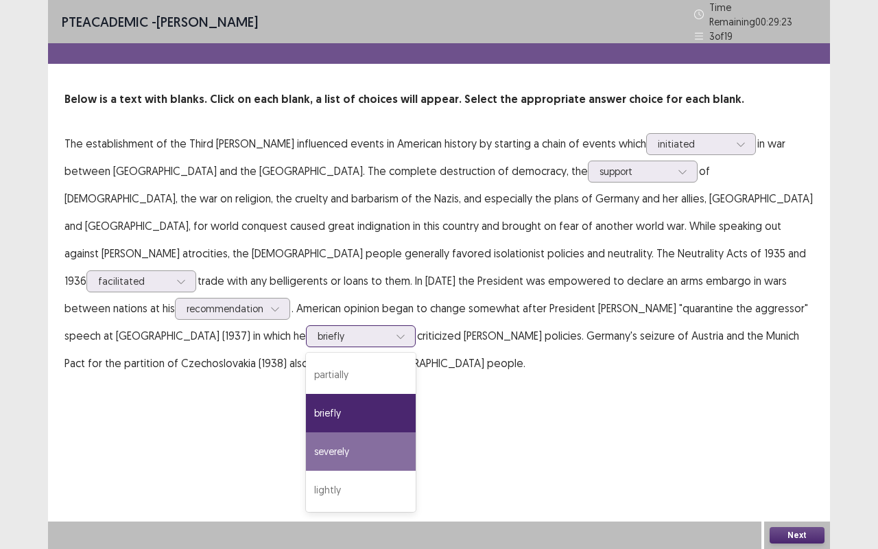
click at [351, 432] on div "severely" at bounding box center [361, 451] width 110 height 38
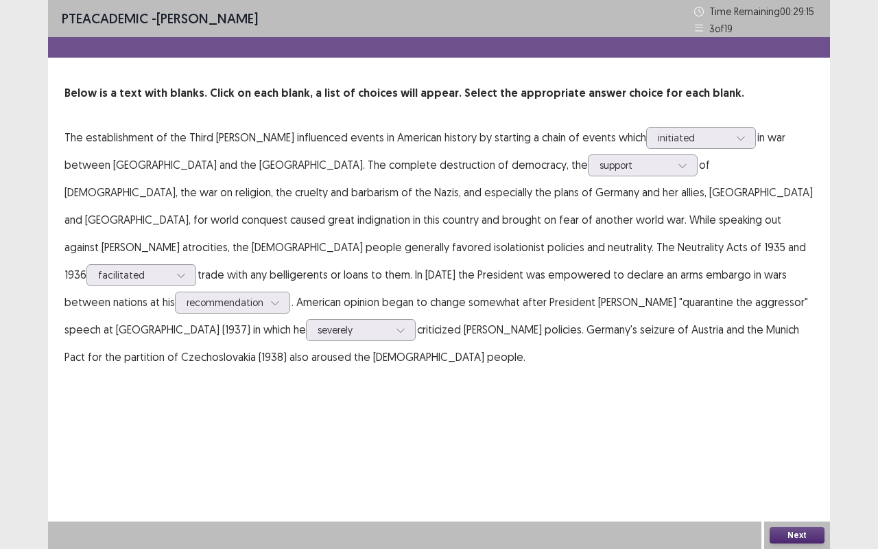
click at [790, 456] on button "Next" at bounding box center [797, 535] width 55 height 16
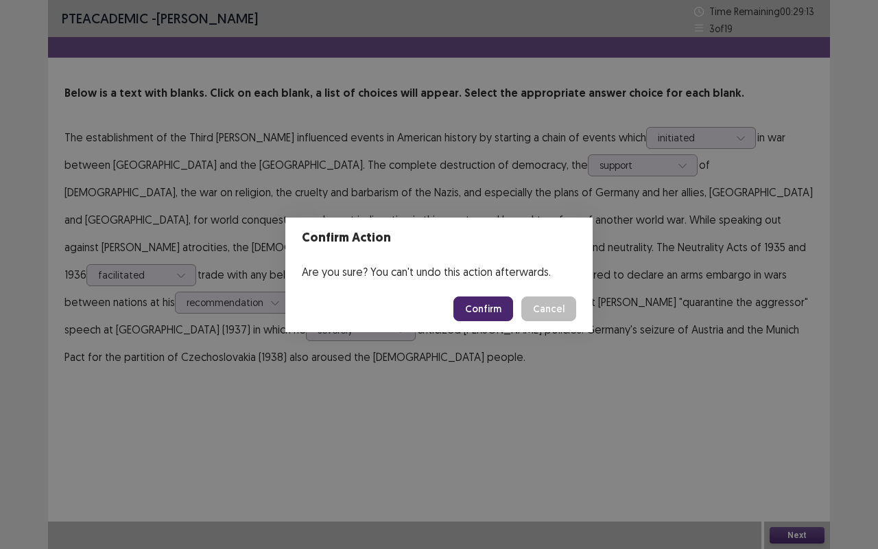
click at [481, 307] on button "Confirm" at bounding box center [483, 308] width 60 height 25
